Goal: Check status: Check status

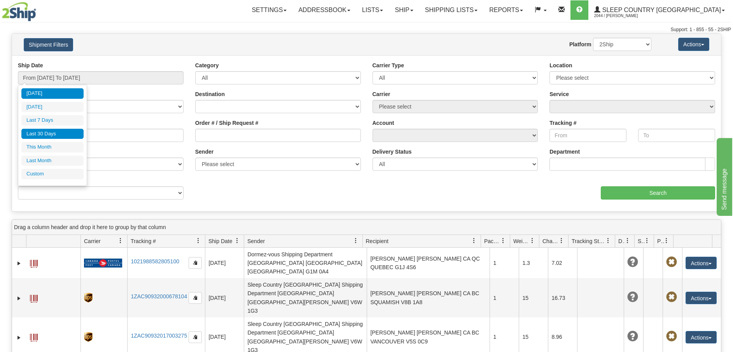
click at [59, 134] on li "Last 30 Days" at bounding box center [52, 134] width 62 height 10
type input "From [DATE] To [DATE]"
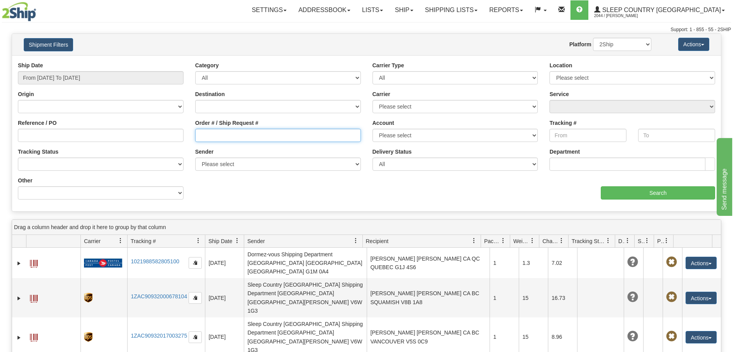
click at [197, 131] on input "Order # / Ship Request #" at bounding box center [278, 135] width 166 height 13
paste input "9002H977967"
type input "9002H977967"
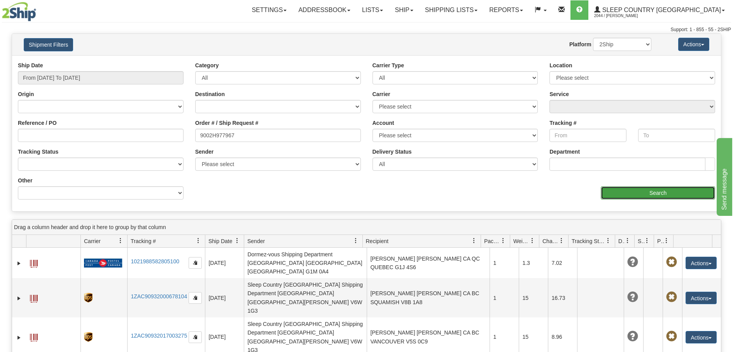
click at [634, 190] on input "Search" at bounding box center [658, 192] width 114 height 13
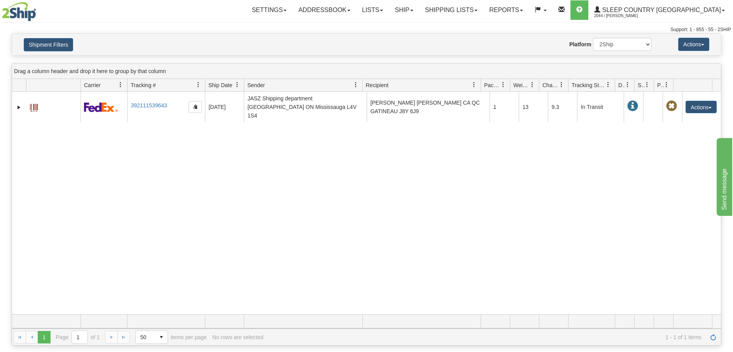
click at [78, 273] on div "31445302 2044 392111539643 [DATE] [DATE] 09:25:32 AM JASZ Shipping department […" at bounding box center [366, 203] width 709 height 222
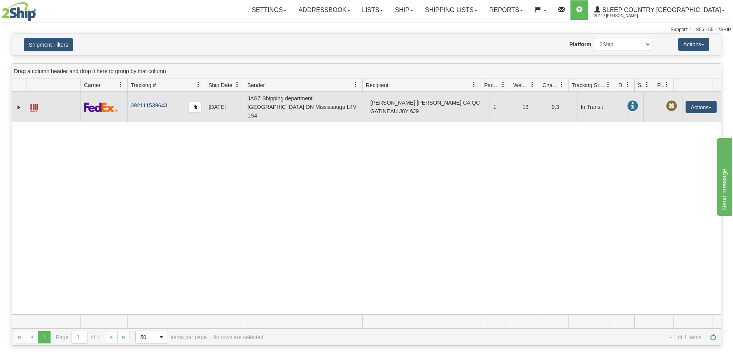
drag, startPoint x: 171, startPoint y: 101, endPoint x: 137, endPoint y: 98, distance: 34.3
click at [137, 98] on td "392111539643" at bounding box center [166, 107] width 78 height 30
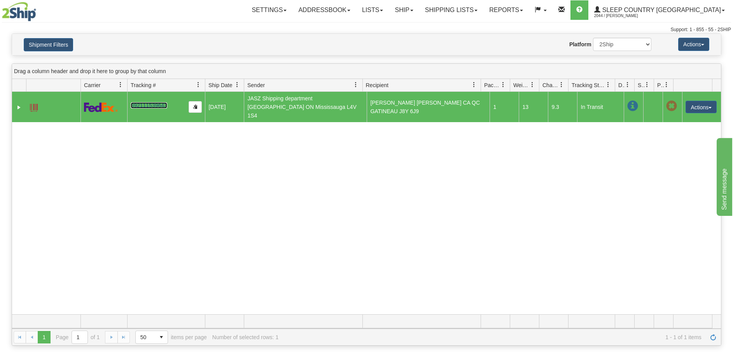
click at [140, 102] on link "392111539643" at bounding box center [149, 105] width 36 height 6
